Goal: Task Accomplishment & Management: Complete application form

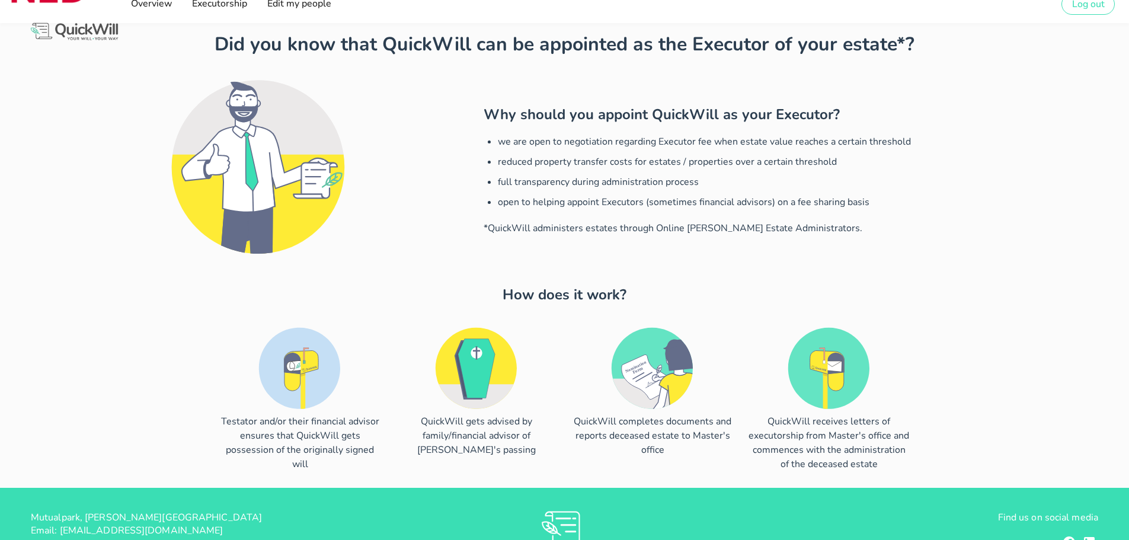
click at [132, 116] on div at bounding box center [256, 170] width 441 height 209
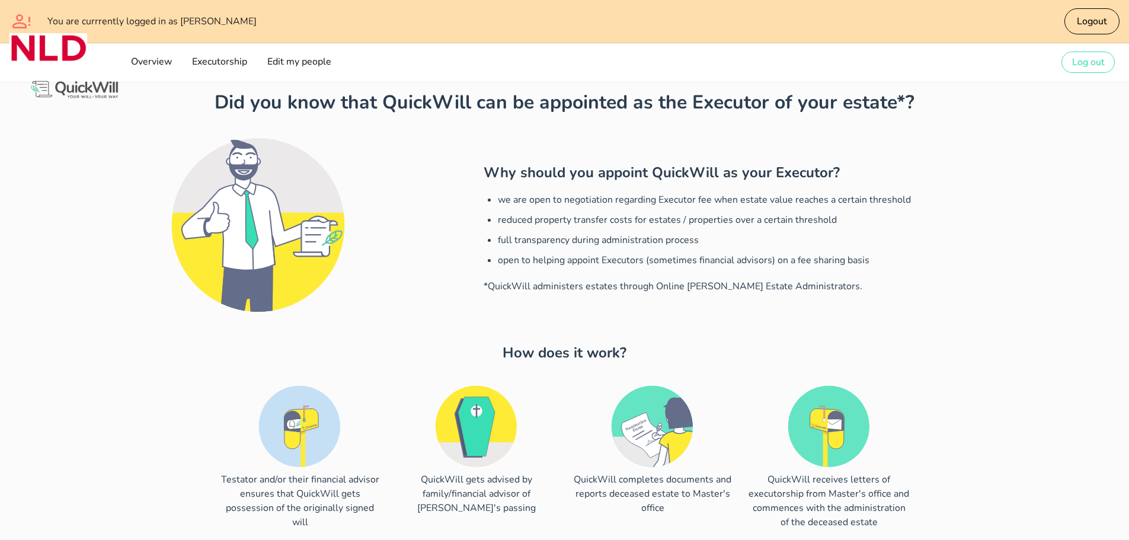
click at [124, 244] on div at bounding box center [256, 228] width 441 height 209
drag, startPoint x: 494, startPoint y: 199, endPoint x: 910, endPoint y: 295, distance: 427.8
click at [910, 295] on div "Why should you appoint QuickWill as your Executor? we are open to negotiation r…" at bounding box center [785, 228] width 617 height 209
click at [905, 308] on div "Why should you appoint QuickWill as your Executor? we are open to negotiation r…" at bounding box center [785, 228] width 617 height 209
click at [108, 280] on div at bounding box center [256, 228] width 441 height 209
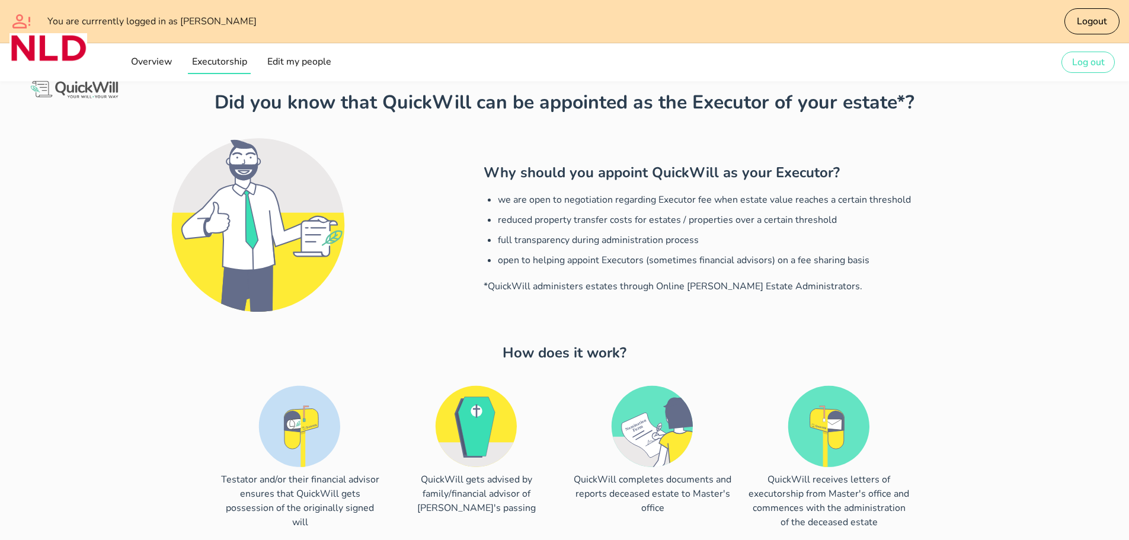
click at [233, 55] on link "Executorship" at bounding box center [219, 62] width 63 height 24
click at [152, 64] on span "Overview" at bounding box center [151, 61] width 42 height 13
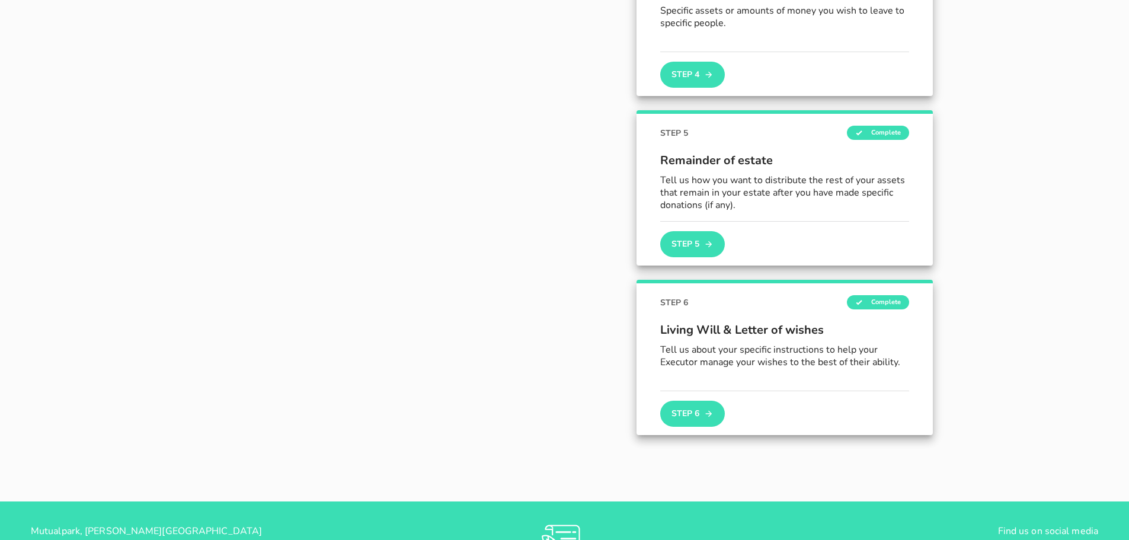
scroll to position [790, 0]
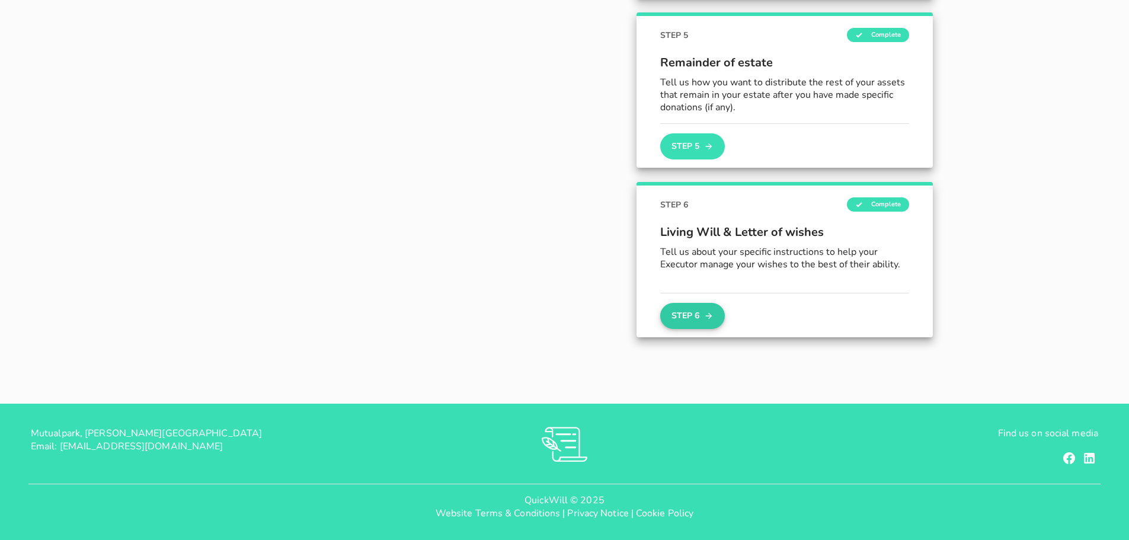
click at [702, 314] on button "Step 6" at bounding box center [692, 316] width 64 height 26
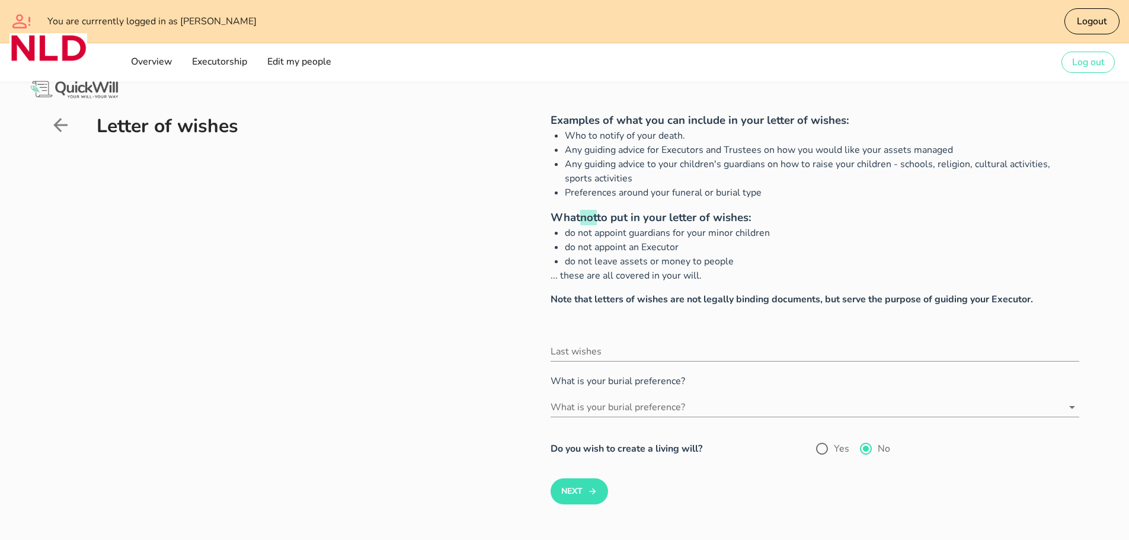
click at [362, 325] on div "Letter of wishes" at bounding box center [264, 322] width 429 height 421
click at [56, 123] on icon at bounding box center [60, 125] width 14 height 14
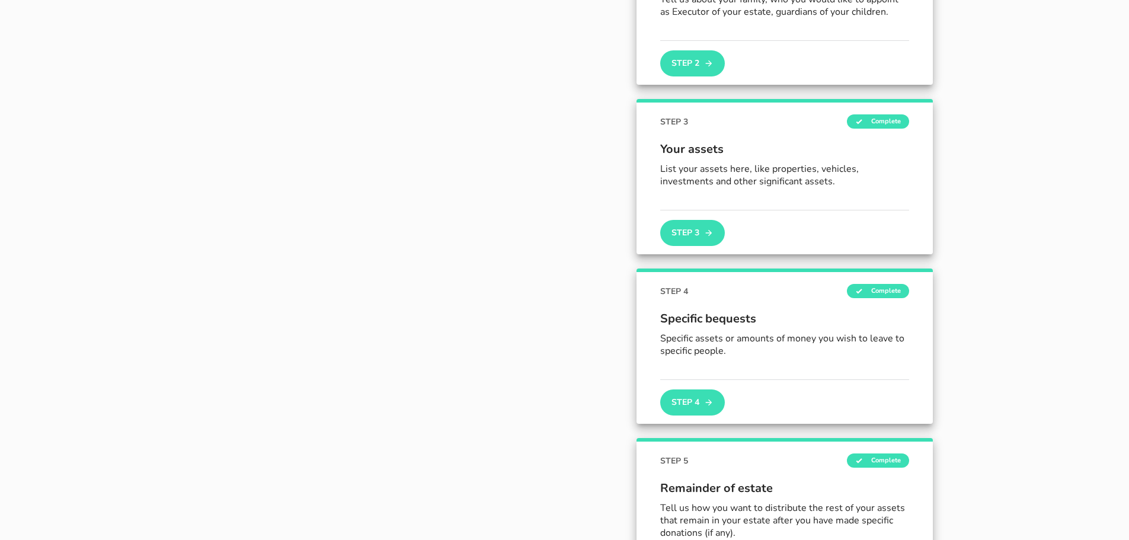
scroll to position [363, 0]
click at [809, 177] on p "List your assets here, like properties, vehicles, investments and other signifi…" at bounding box center [784, 176] width 249 height 25
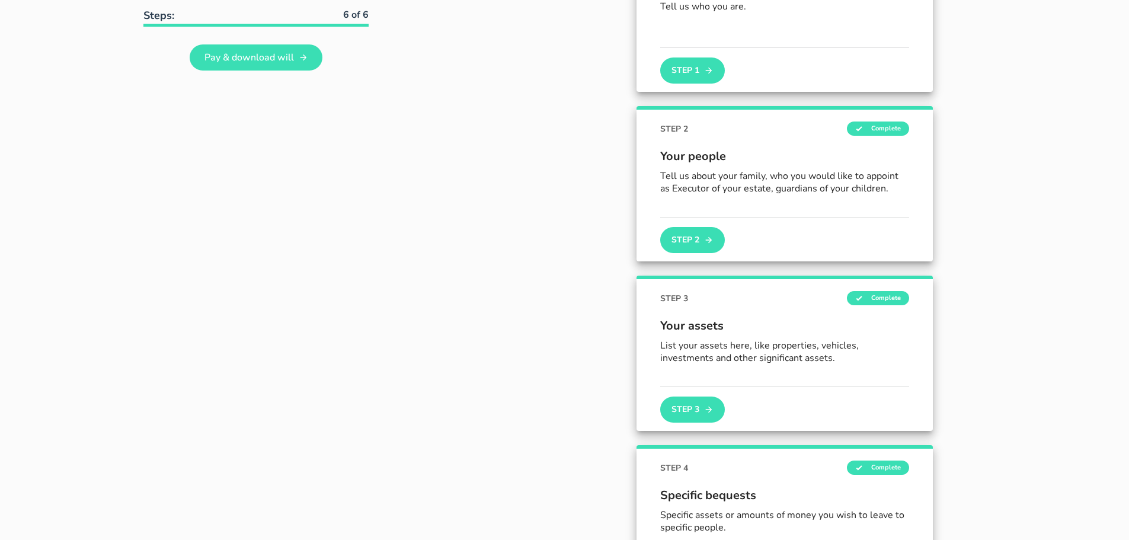
scroll to position [186, 0]
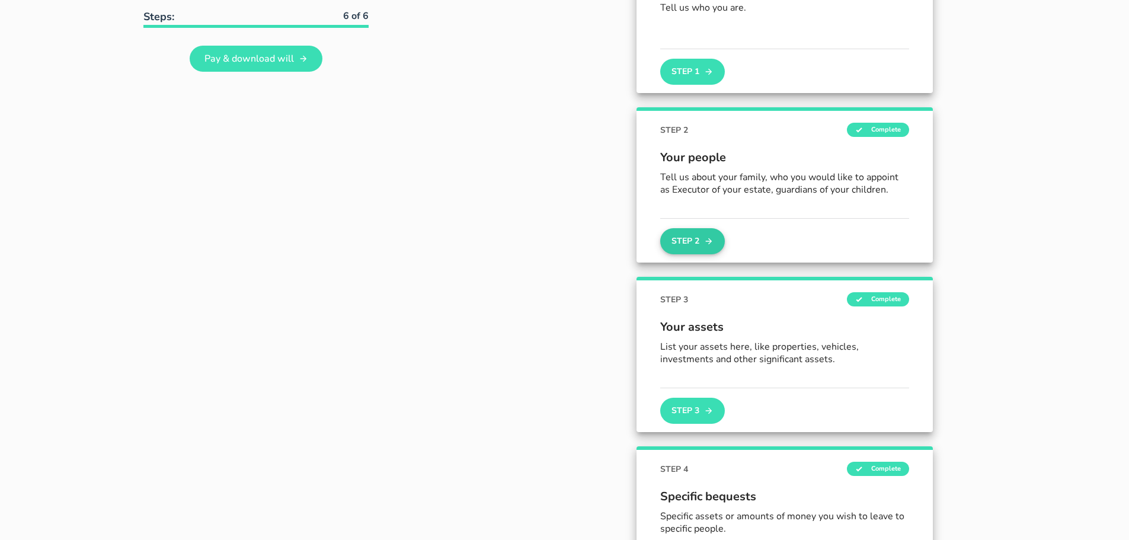
click at [695, 238] on button "Step 2" at bounding box center [692, 241] width 64 height 26
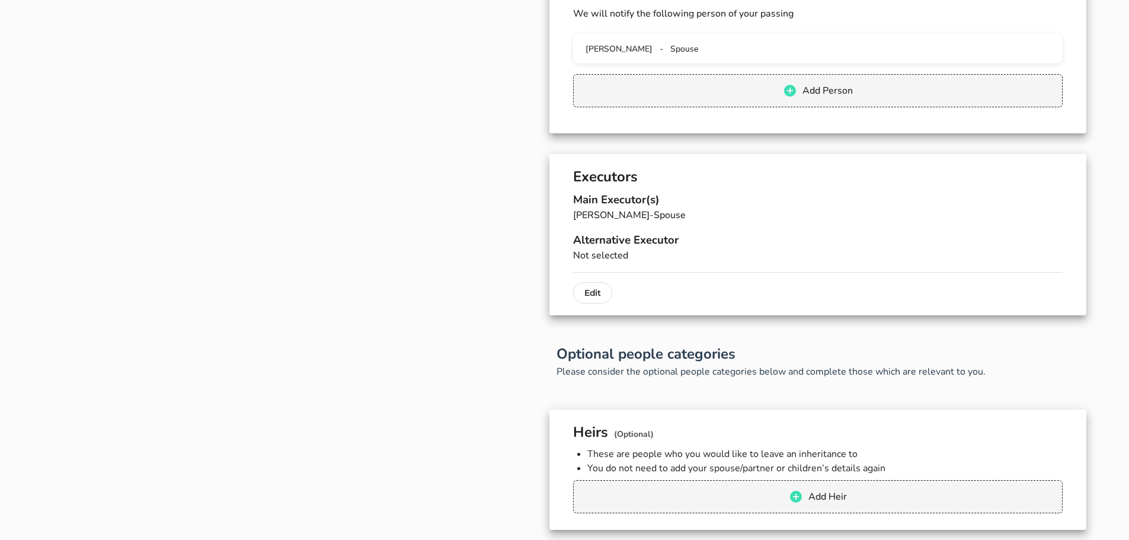
click at [281, 233] on div "Your People Tell us about your family and who you want to appoint as guardian o…" at bounding box center [260, 296] width 435 height 1307
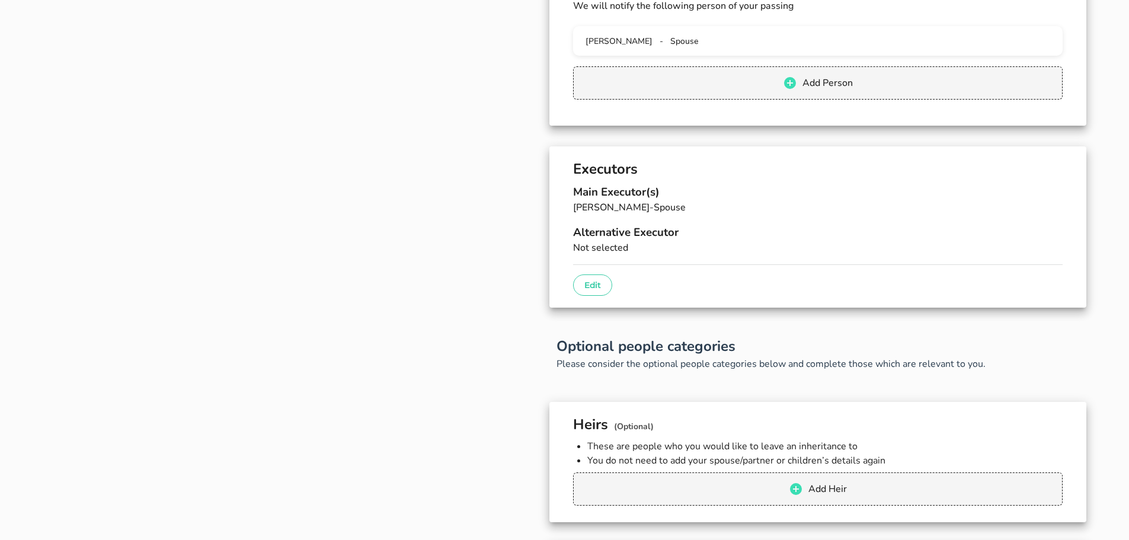
scroll to position [471, 0]
click at [598, 282] on p "Edit" at bounding box center [592, 284] width 17 height 14
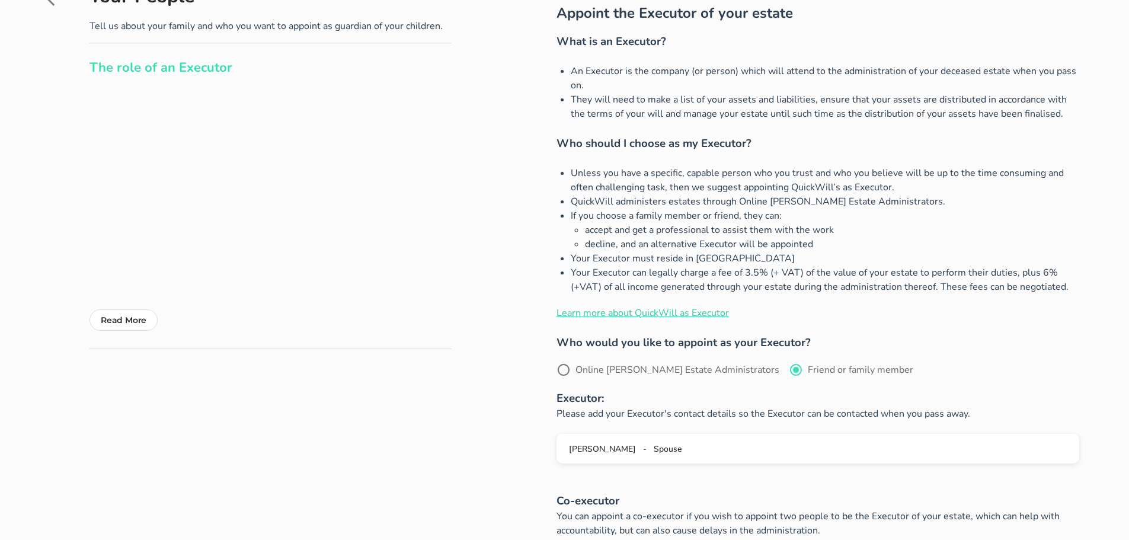
scroll to position [120, 0]
click at [564, 368] on div at bounding box center [564, 369] width 20 height 20
radio input "true"
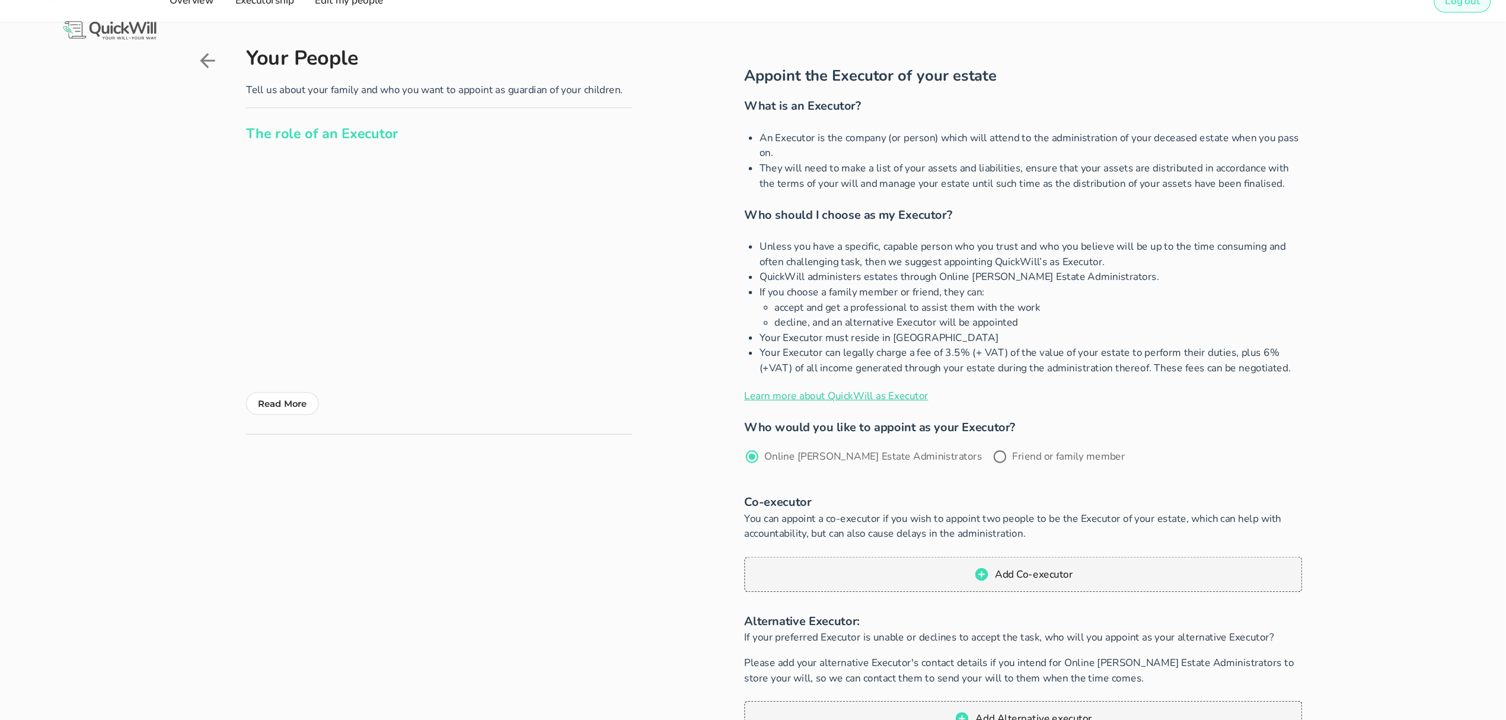
scroll to position [62, 0]
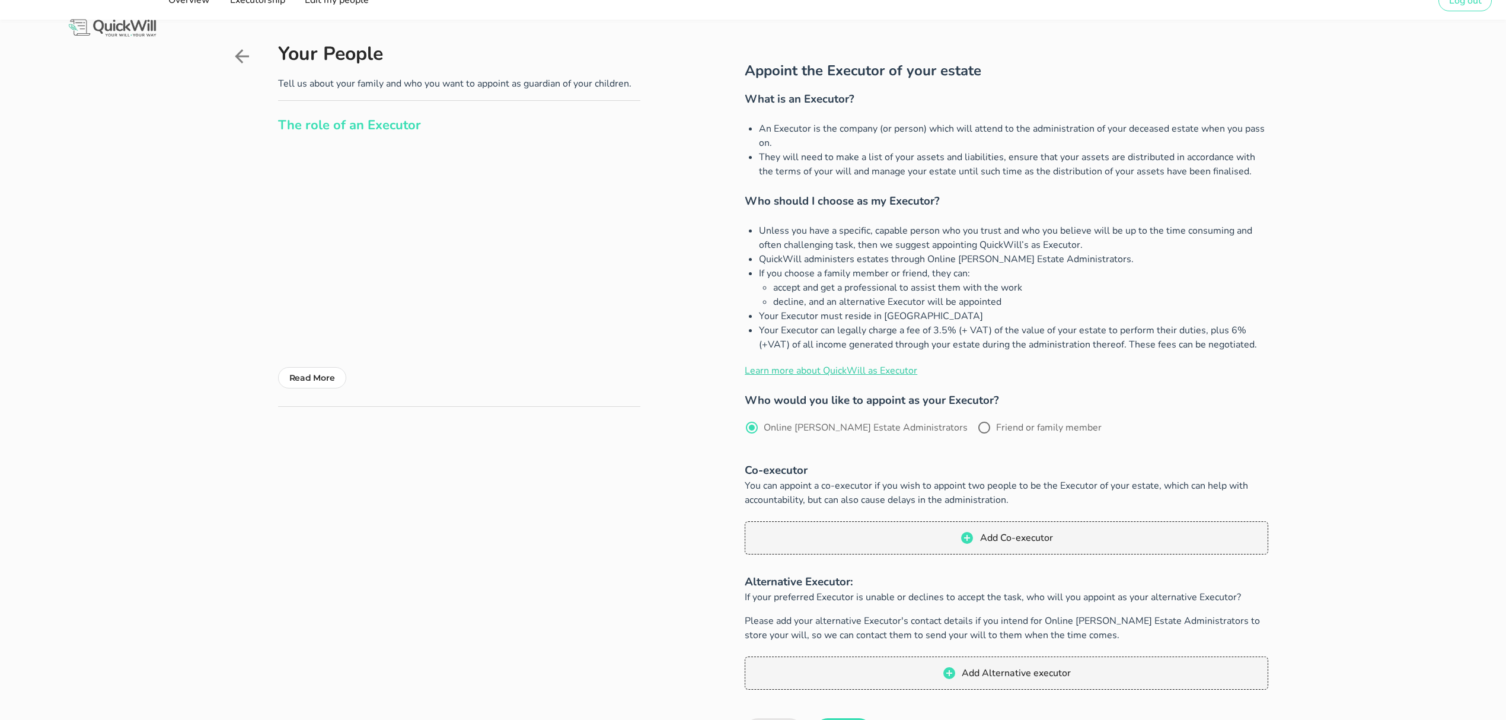
drag, startPoint x: 1101, startPoint y: 1, endPoint x: 507, endPoint y: 592, distance: 837.0
click at [507, 539] on div "Your People Tell us about your family and who you want to appoint as guardian o…" at bounding box center [448, 408] width 435 height 731
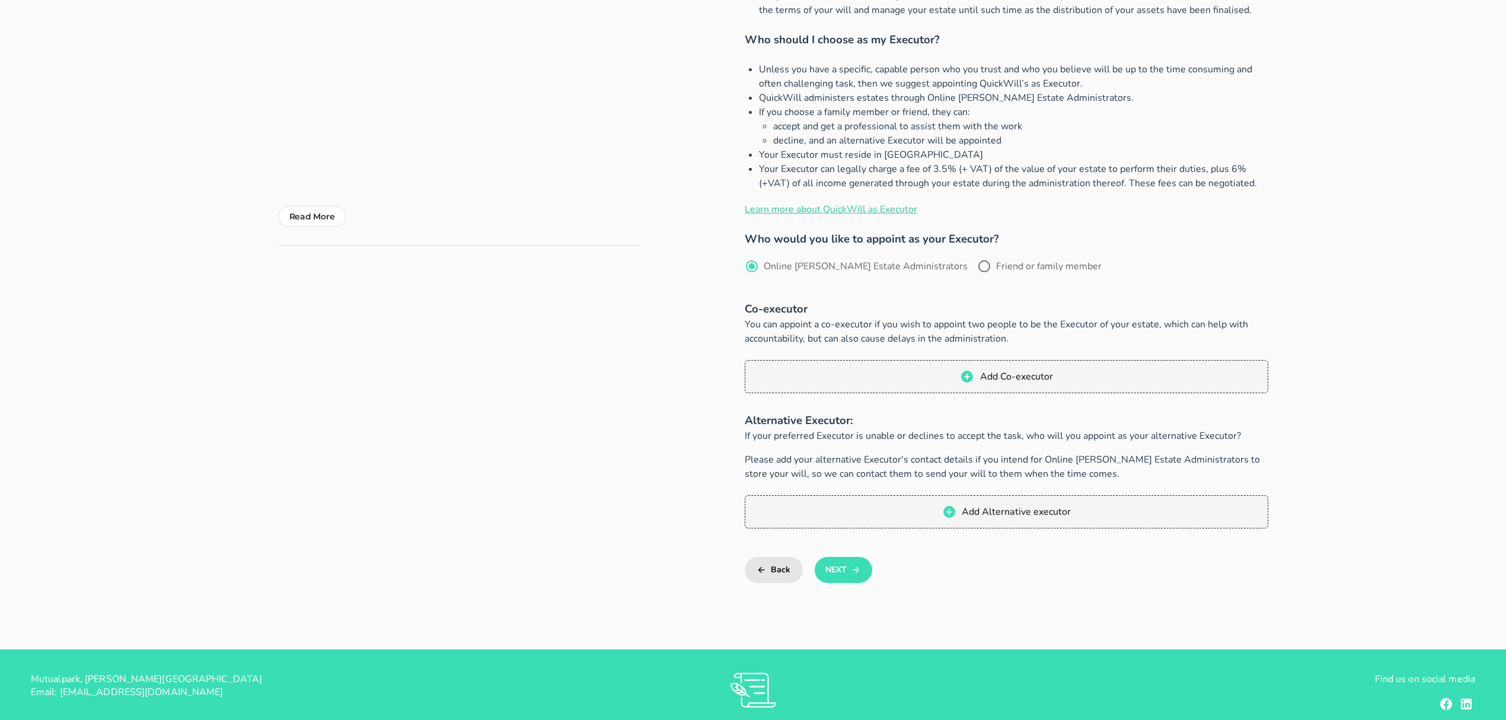
scroll to position [288, 0]
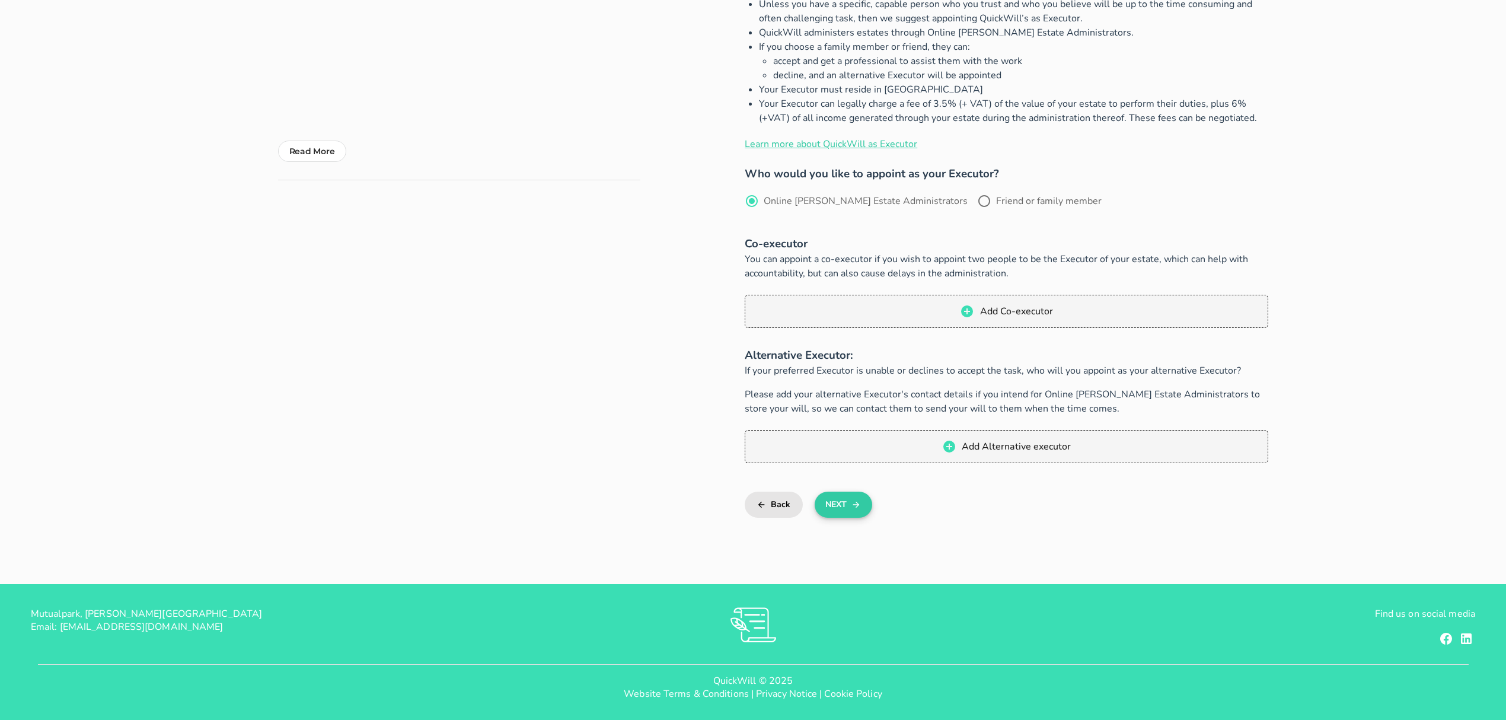
click at [858, 499] on icon "button" at bounding box center [855, 504] width 9 height 14
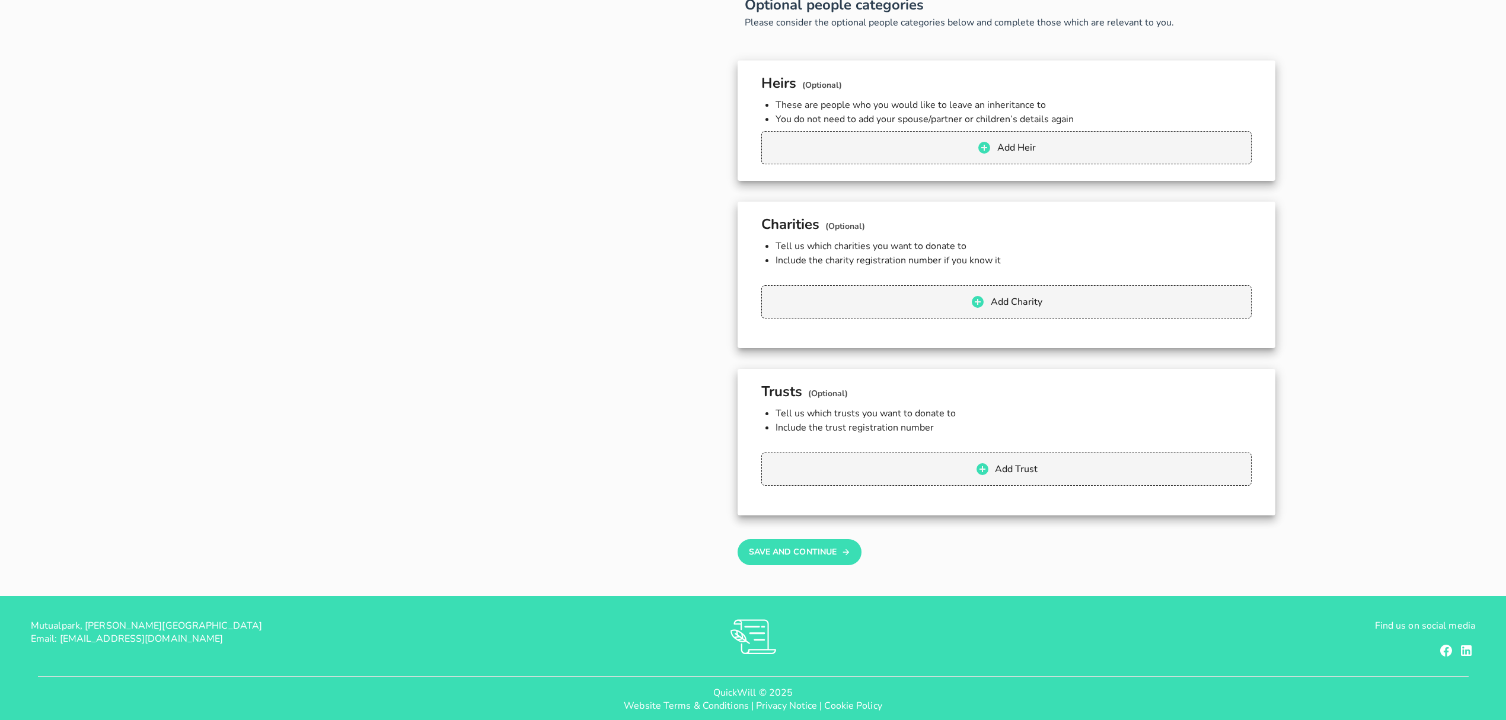
scroll to position [824, 0]
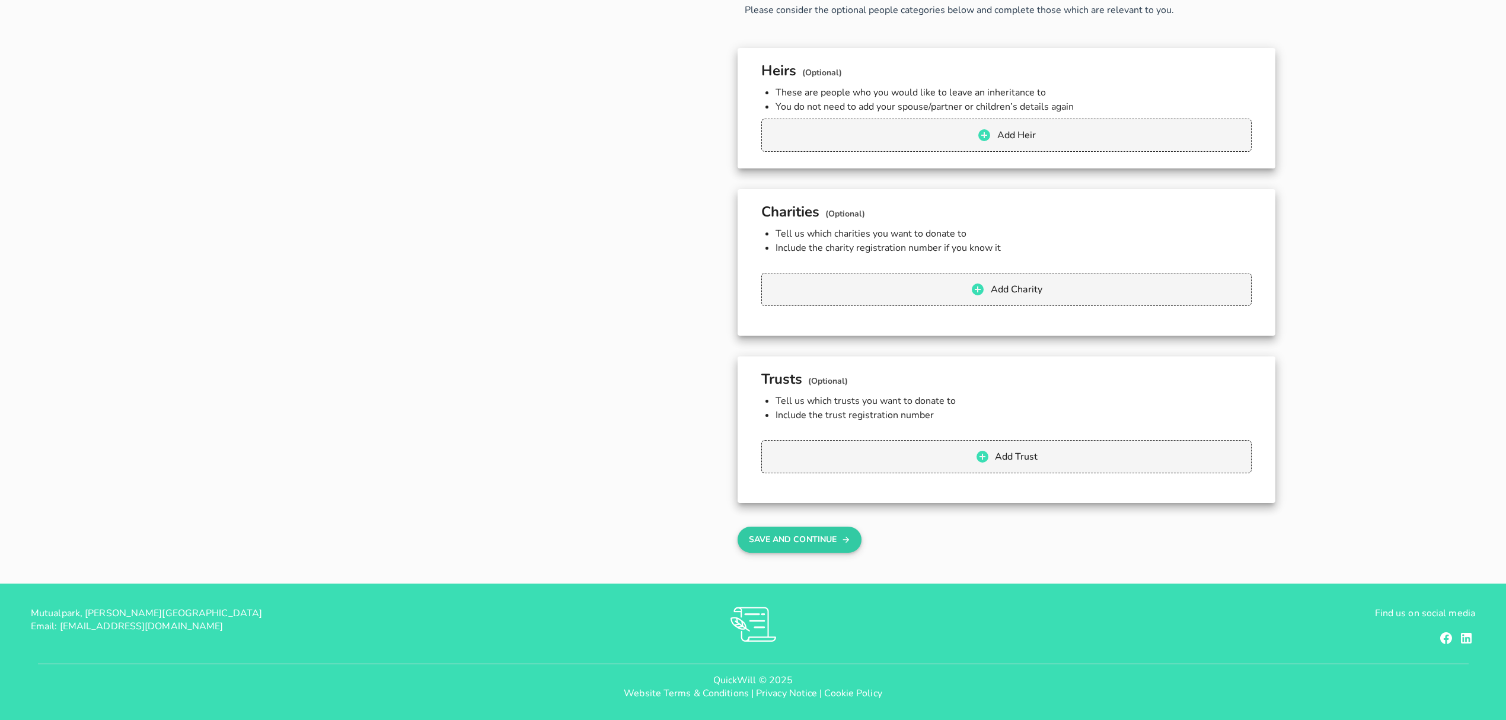
click at [835, 539] on button "Save And Continue" at bounding box center [799, 539] width 124 height 26
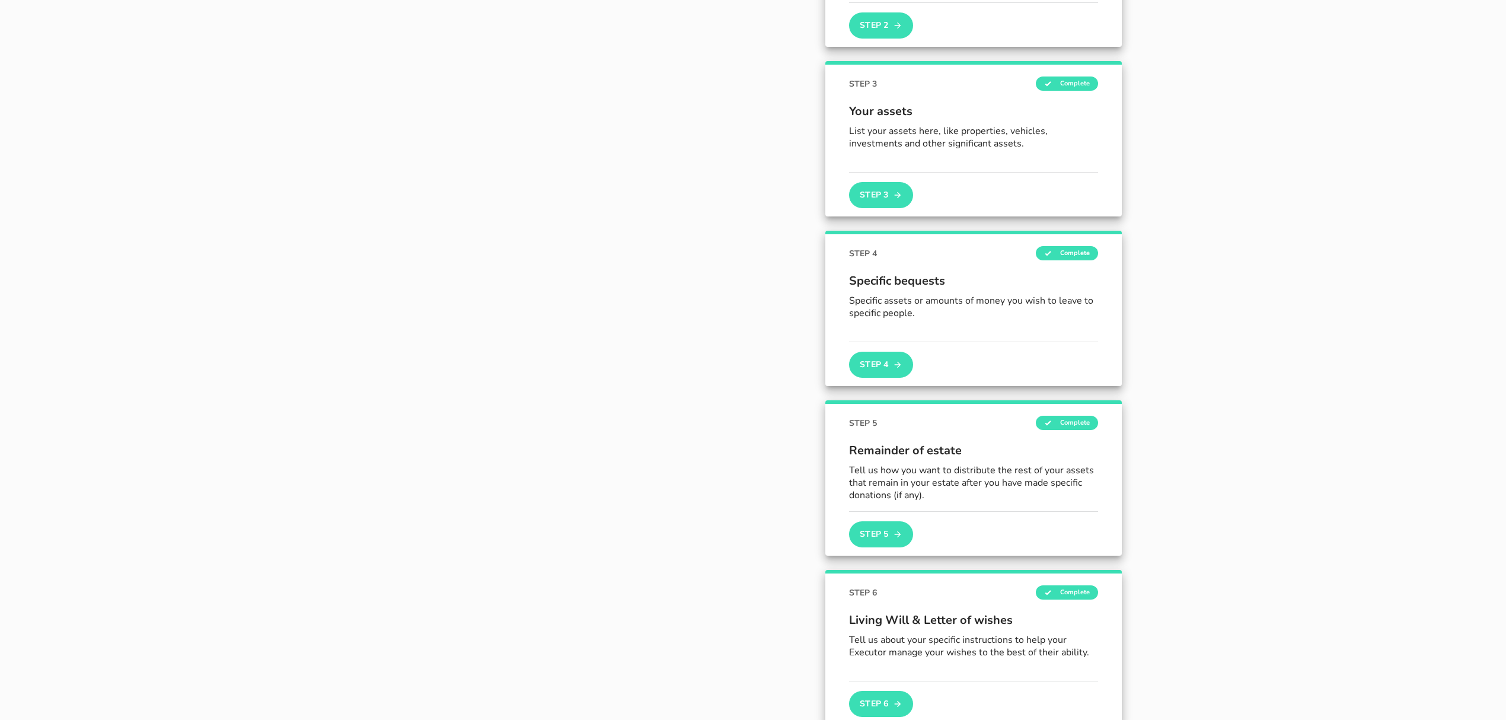
scroll to position [608, 0]
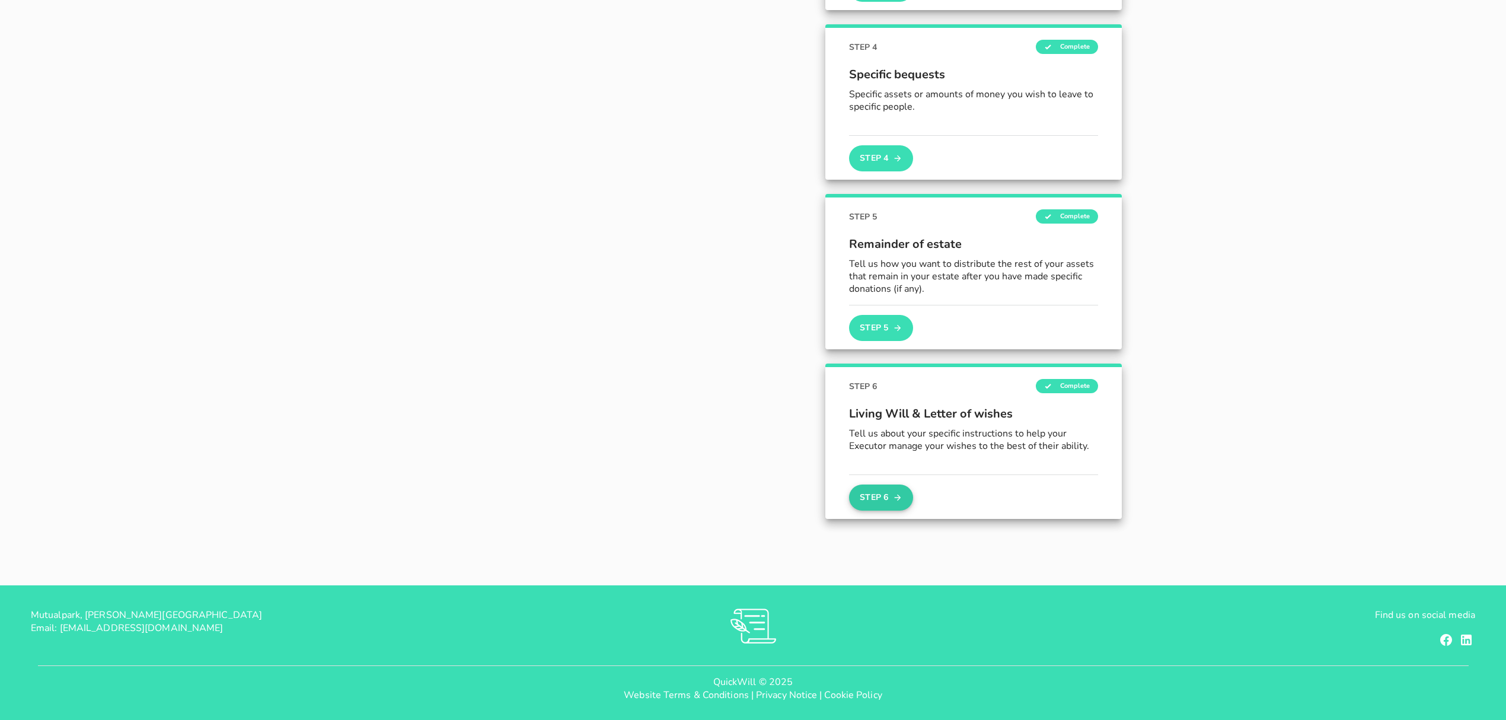
click at [902, 494] on button "Step 6" at bounding box center [881, 497] width 64 height 26
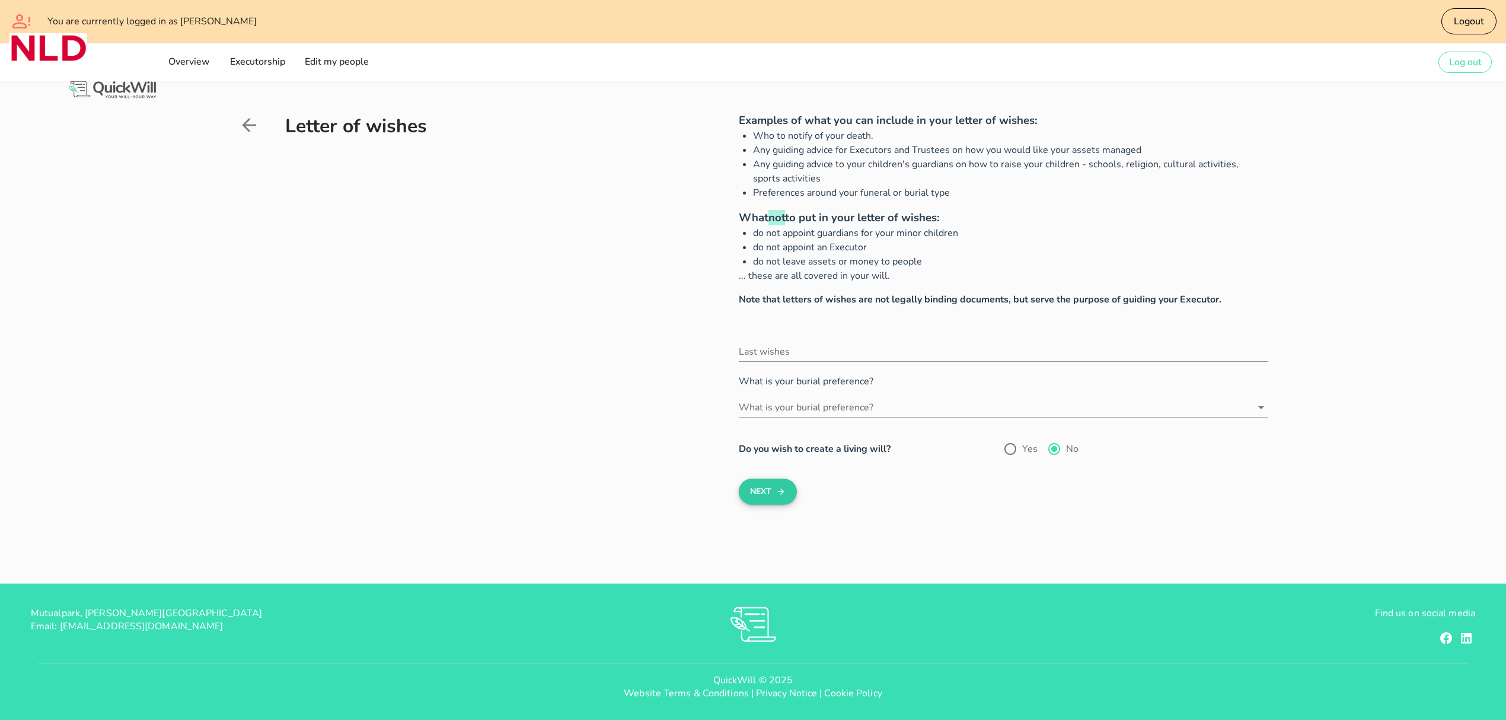
click at [781, 492] on icon "submit" at bounding box center [780, 491] width 9 height 14
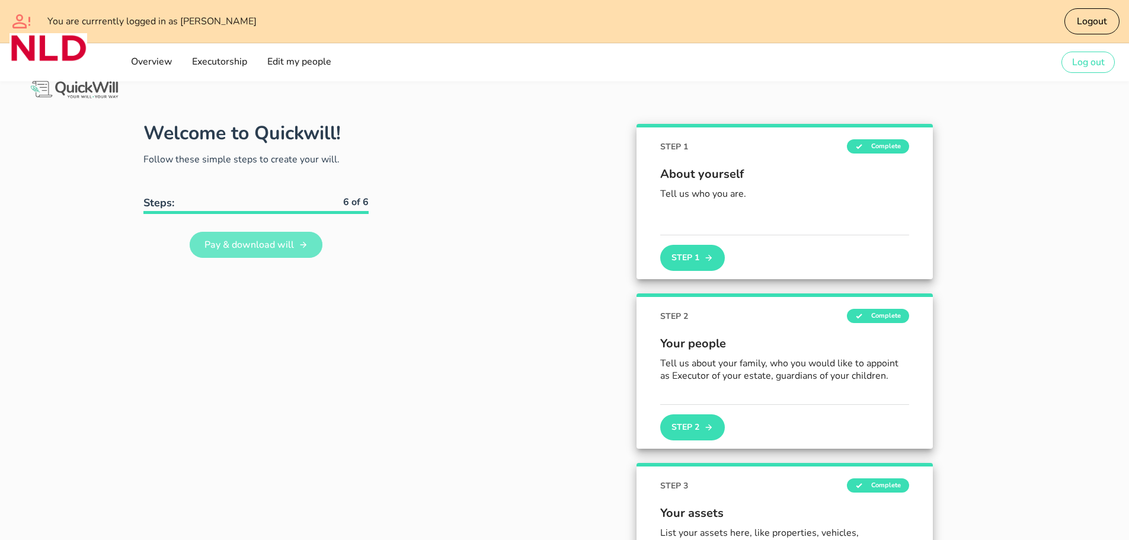
drag, startPoint x: 1382, startPoint y: 4, endPoint x: 248, endPoint y: 253, distance: 1161.1
click at [248, 253] on link "Pay & download will" at bounding box center [256, 245] width 133 height 26
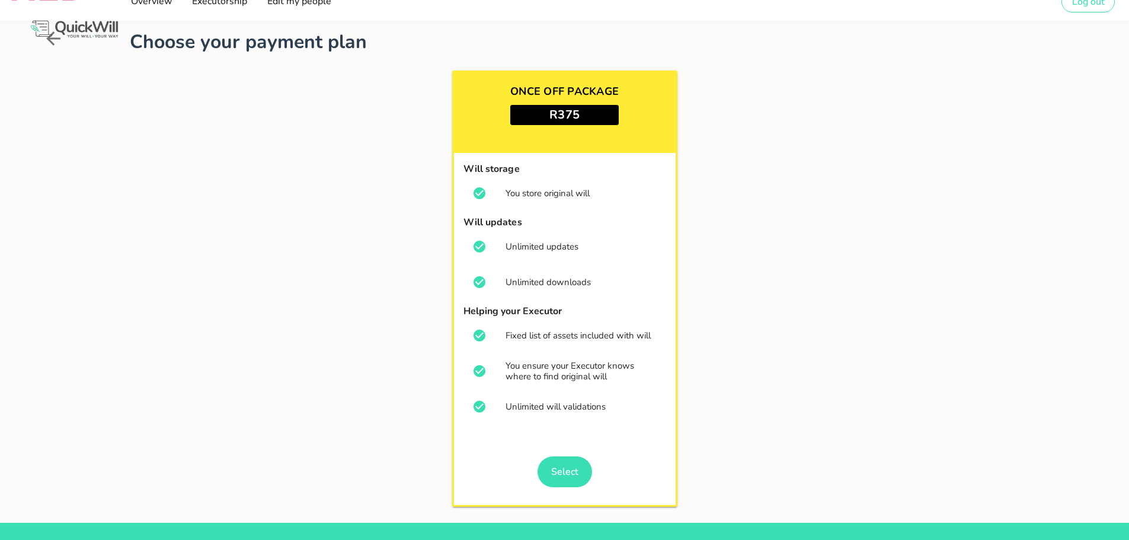
scroll to position [60, 0]
